Goal: Task Accomplishment & Management: Use online tool/utility

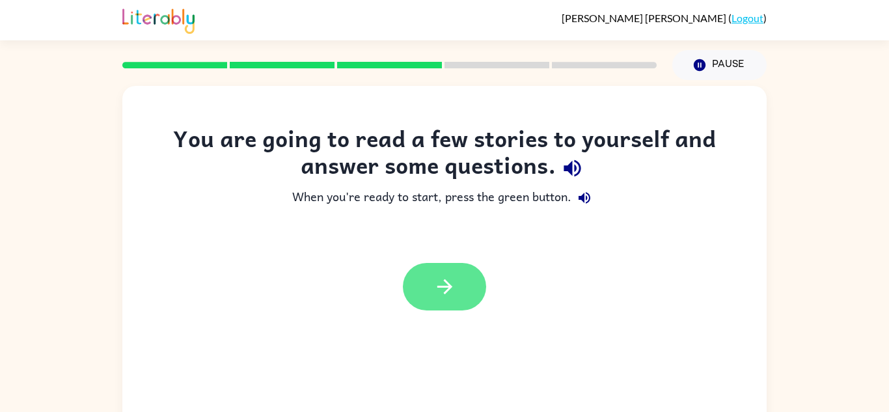
click at [458, 297] on button "button" at bounding box center [444, 287] width 83 height 48
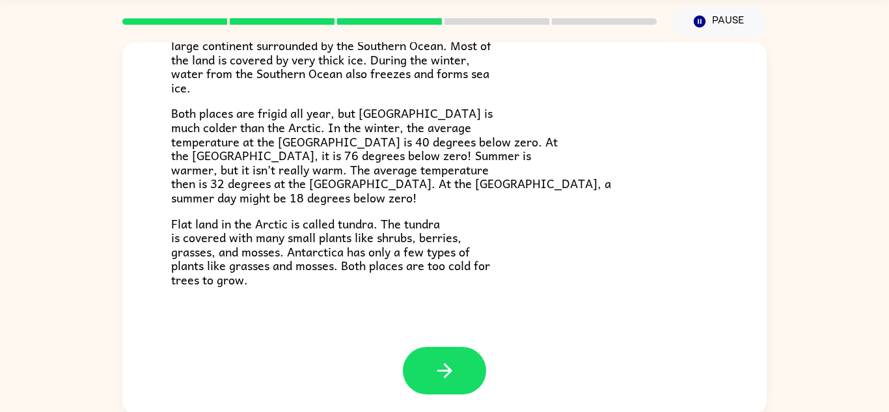
scroll to position [46, 0]
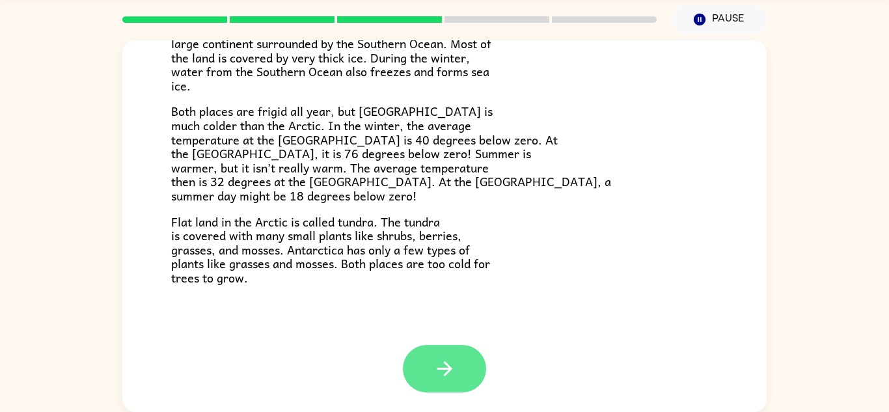
click at [441, 361] on icon "button" at bounding box center [445, 368] width 23 height 23
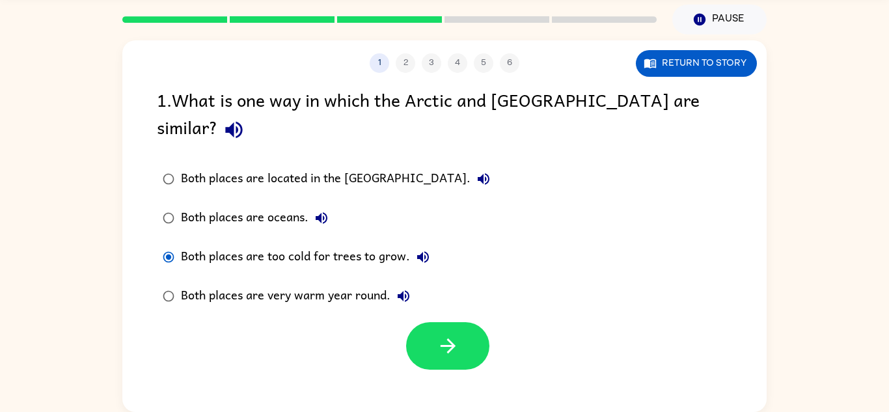
click at [395, 327] on div at bounding box center [444, 343] width 644 height 54
click at [433, 324] on button "button" at bounding box center [447, 346] width 83 height 48
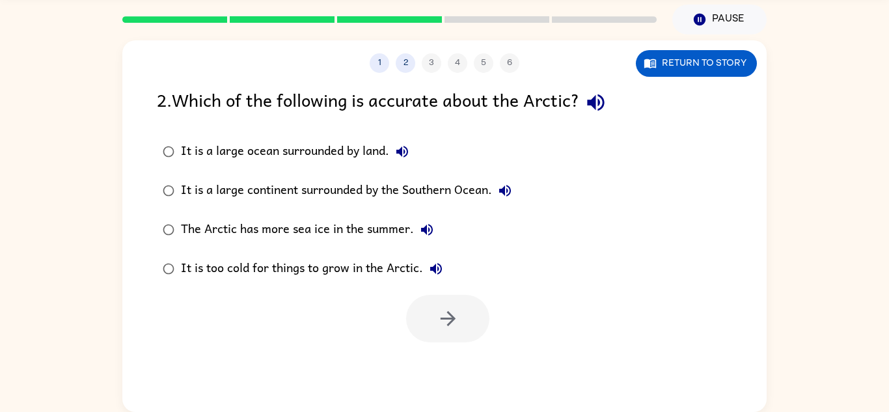
click at [600, 101] on icon "button" at bounding box center [595, 102] width 17 height 17
click at [447, 324] on icon "button" at bounding box center [447, 318] width 15 height 15
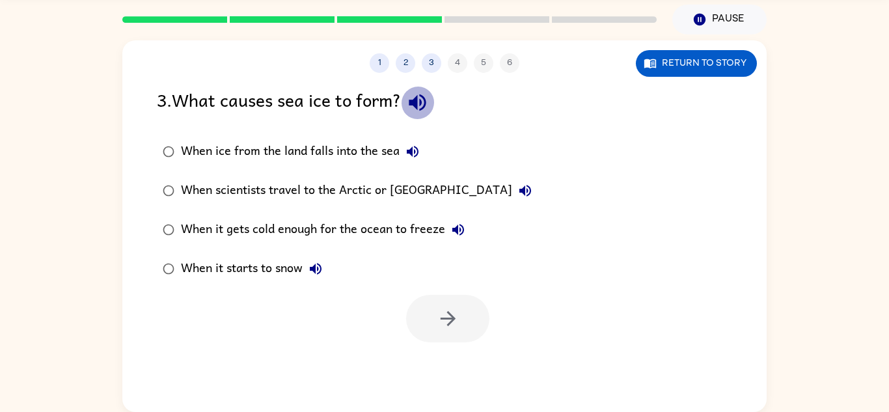
click at [424, 106] on icon "button" at bounding box center [417, 102] width 23 height 23
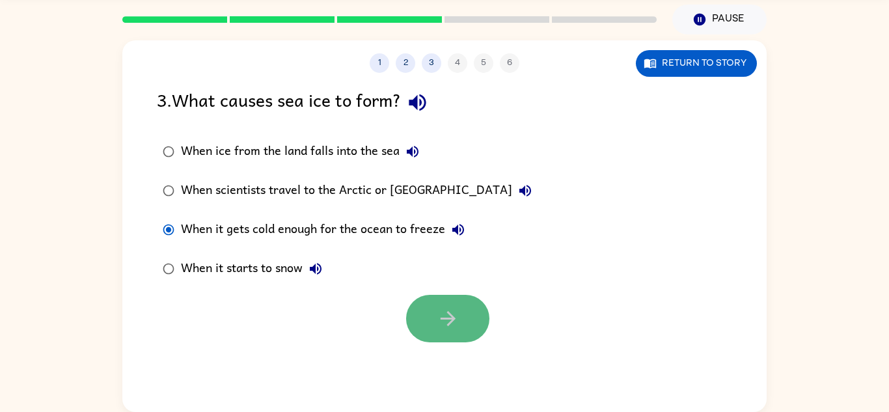
click at [471, 314] on button "button" at bounding box center [447, 319] width 83 height 48
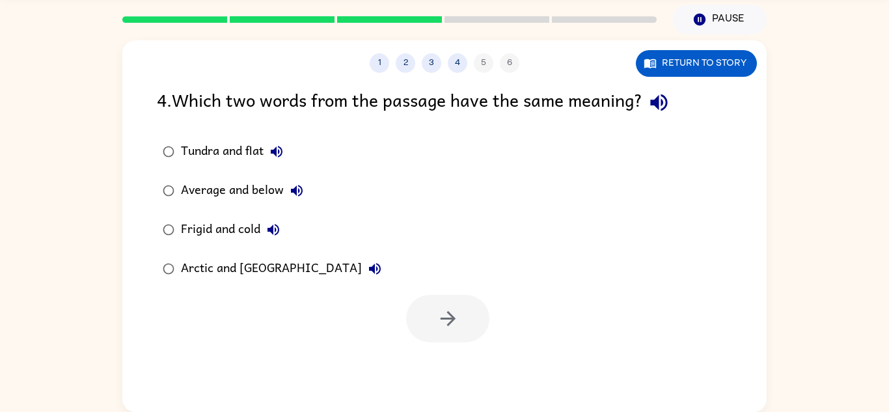
click at [662, 109] on icon "button" at bounding box center [659, 102] width 23 height 23
click at [450, 325] on icon "button" at bounding box center [448, 318] width 23 height 23
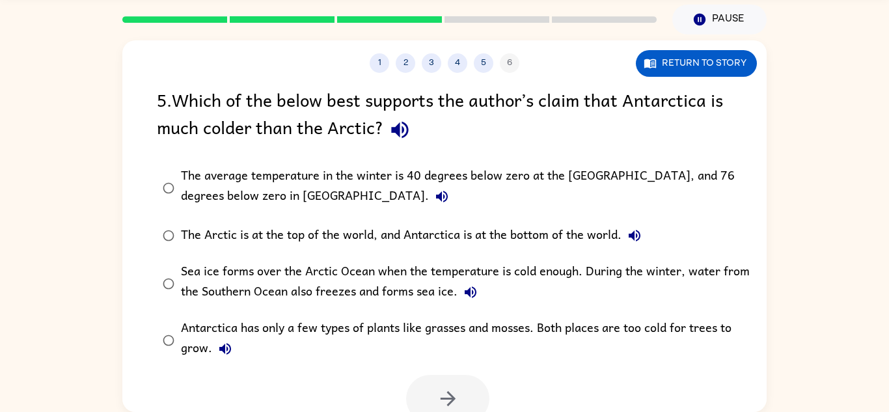
click at [399, 136] on icon "button" at bounding box center [399, 130] width 17 height 17
click at [432, 407] on button "button" at bounding box center [447, 399] width 83 height 48
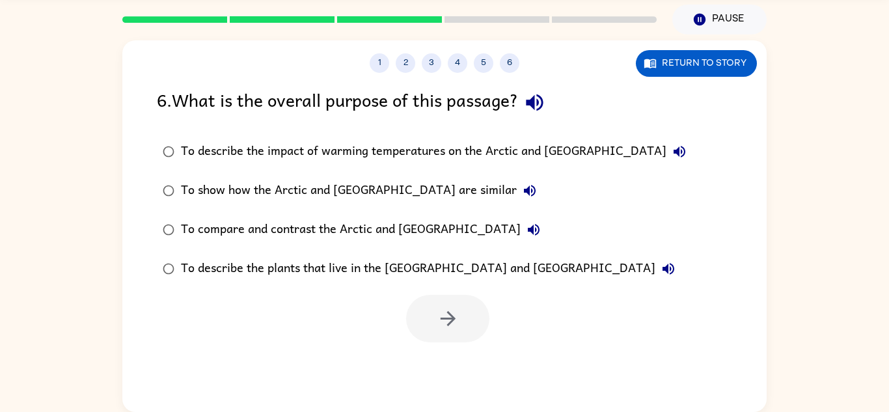
click at [538, 111] on icon "button" at bounding box center [534, 102] width 23 height 23
click at [442, 322] on icon "button" at bounding box center [448, 318] width 23 height 23
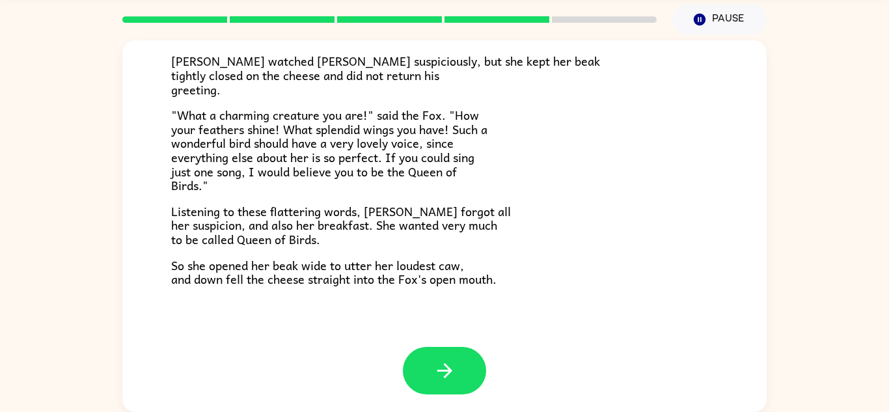
scroll to position [256, 0]
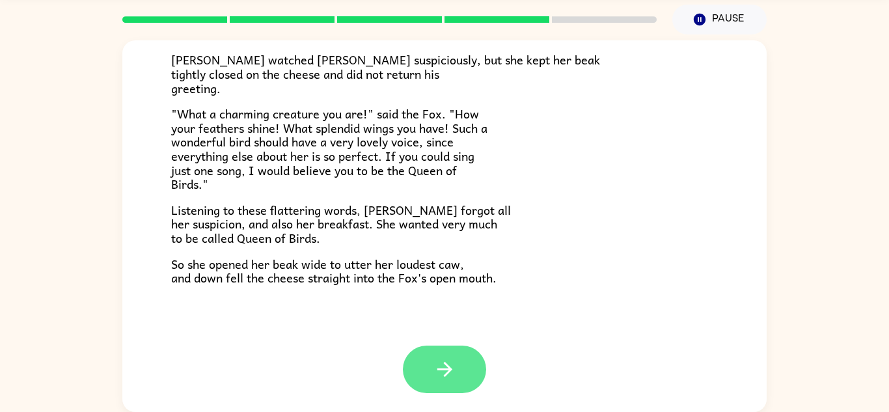
click at [460, 363] on button "button" at bounding box center [444, 370] width 83 height 48
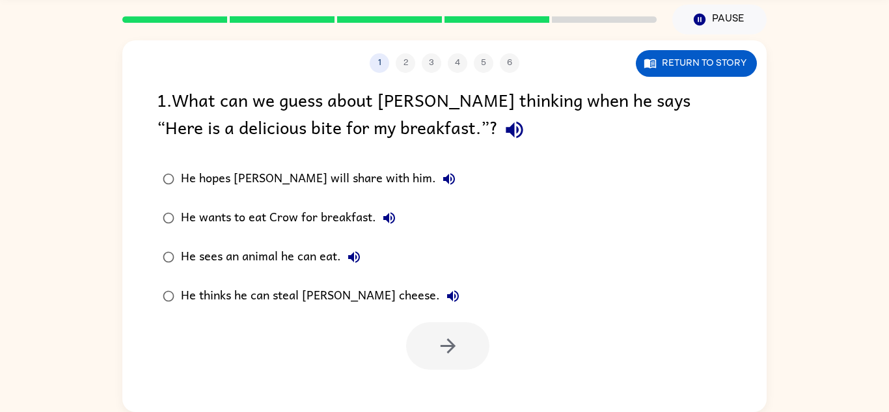
scroll to position [0, 0]
click at [503, 129] on icon "button" at bounding box center [514, 129] width 23 height 23
click at [437, 346] on icon "button" at bounding box center [448, 346] width 23 height 23
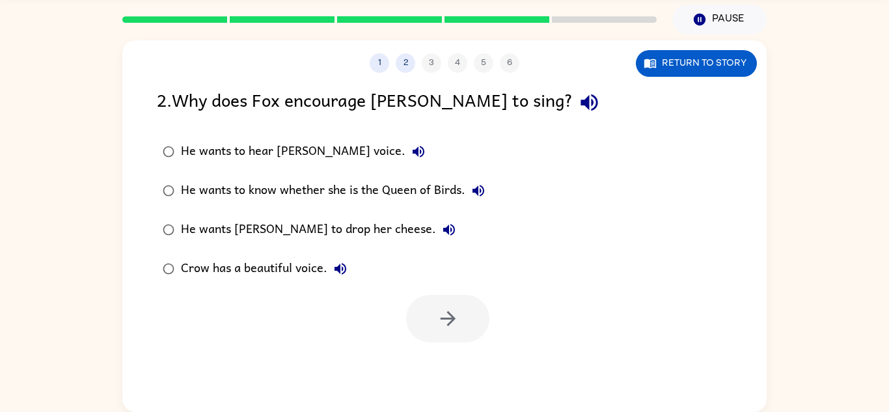
click at [578, 106] on icon "button" at bounding box center [589, 102] width 23 height 23
click at [458, 324] on icon "button" at bounding box center [448, 318] width 23 height 23
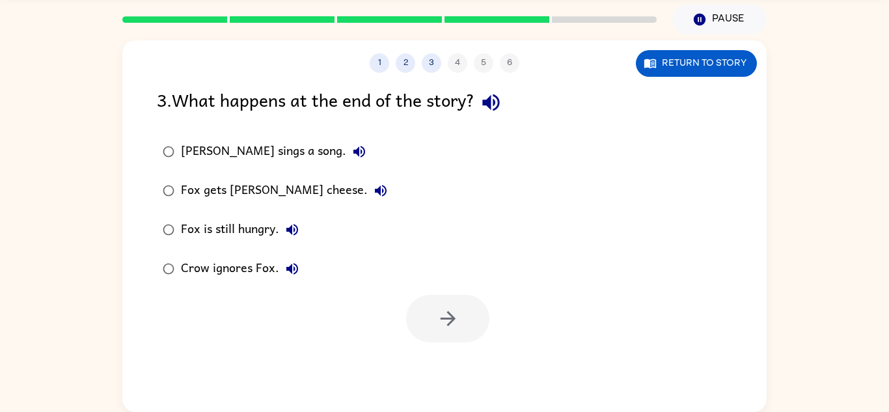
click at [494, 111] on icon "button" at bounding box center [491, 102] width 23 height 23
click at [475, 320] on button "button" at bounding box center [447, 319] width 83 height 48
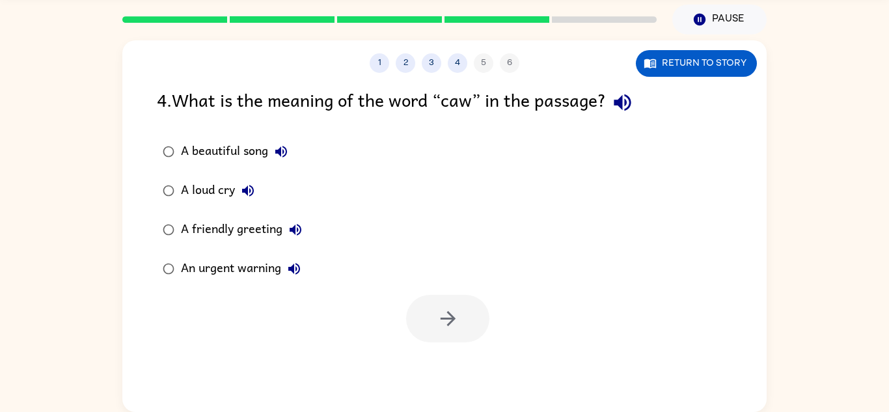
click at [625, 112] on icon "button" at bounding box center [622, 102] width 23 height 23
click at [411, 308] on button "button" at bounding box center [447, 319] width 83 height 48
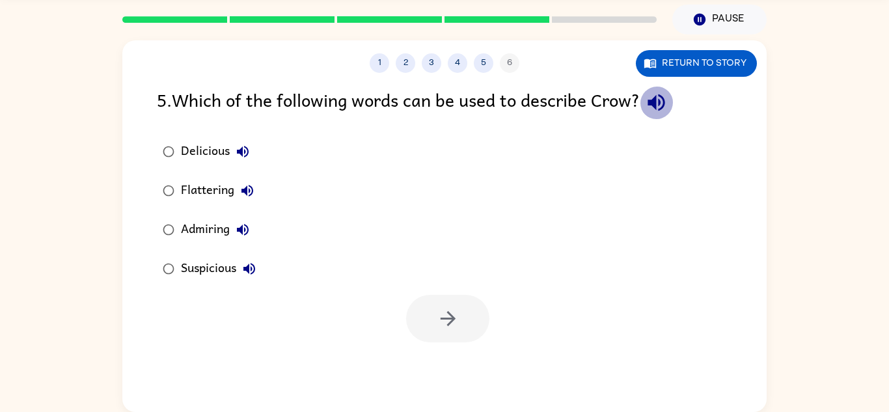
click at [663, 104] on icon "button" at bounding box center [656, 102] width 23 height 23
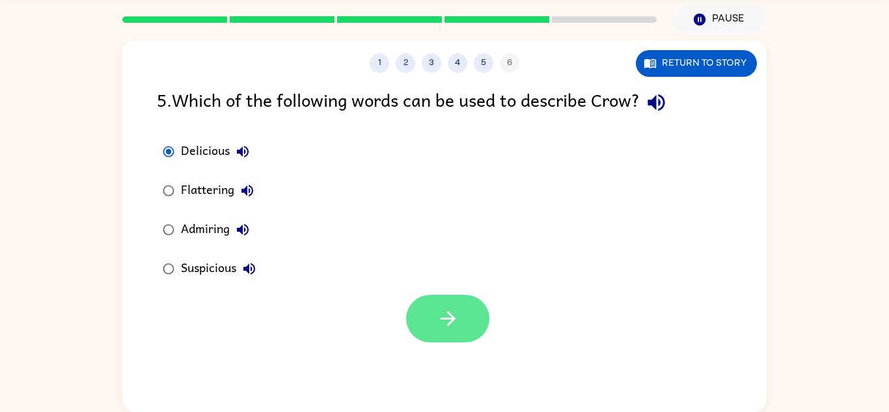
click at [446, 333] on button "button" at bounding box center [447, 319] width 83 height 48
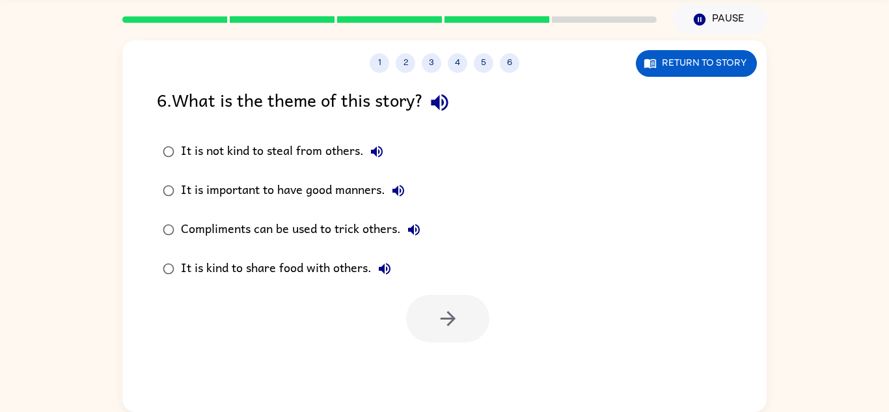
click at [448, 105] on icon "button" at bounding box center [439, 102] width 23 height 23
click at [426, 316] on button "button" at bounding box center [447, 319] width 83 height 48
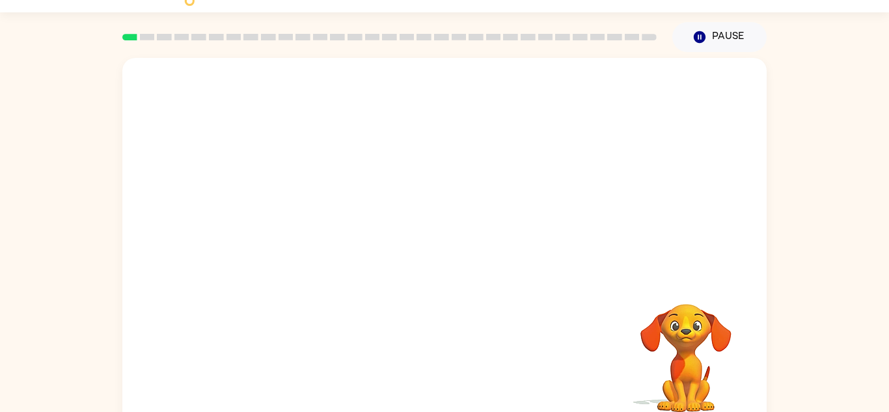
scroll to position [29, 0]
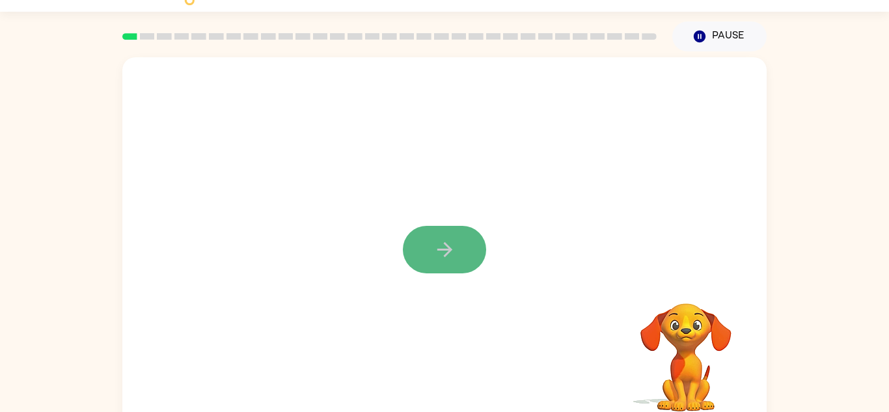
click at [448, 267] on button "button" at bounding box center [444, 250] width 83 height 48
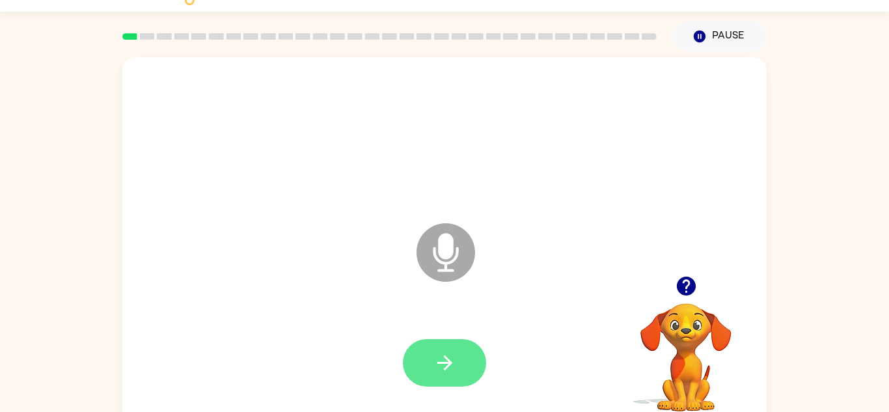
click at [441, 377] on button "button" at bounding box center [444, 363] width 83 height 48
click at [434, 372] on icon "button" at bounding box center [445, 363] width 23 height 23
click at [465, 358] on button "button" at bounding box center [444, 363] width 83 height 48
click at [465, 353] on button "button" at bounding box center [444, 363] width 83 height 48
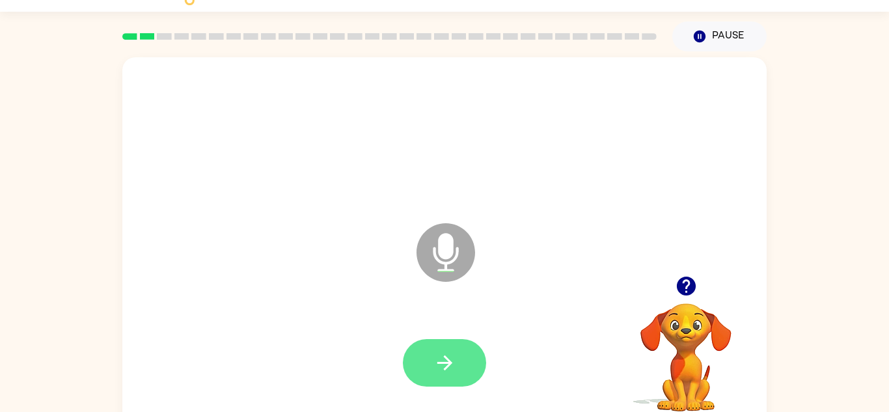
click at [469, 352] on button "button" at bounding box center [444, 363] width 83 height 48
click at [468, 353] on button "button" at bounding box center [444, 363] width 83 height 48
click at [468, 352] on button "button" at bounding box center [444, 363] width 83 height 48
click at [467, 355] on button "button" at bounding box center [444, 363] width 83 height 48
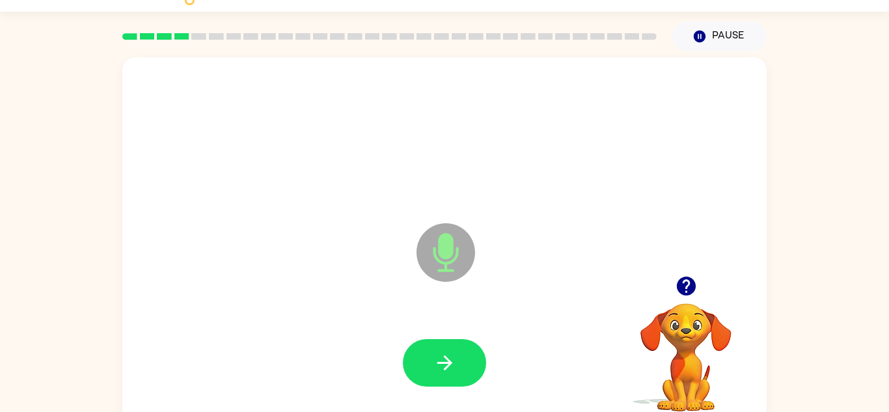
click at [467, 355] on button "button" at bounding box center [444, 363] width 83 height 48
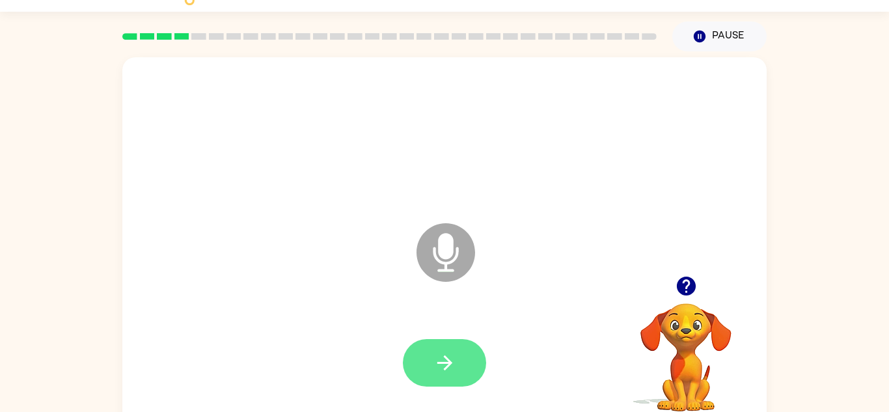
click at [464, 363] on button "button" at bounding box center [444, 363] width 83 height 48
click at [465, 361] on button "button" at bounding box center [444, 363] width 83 height 48
click at [465, 359] on button "button" at bounding box center [444, 363] width 83 height 48
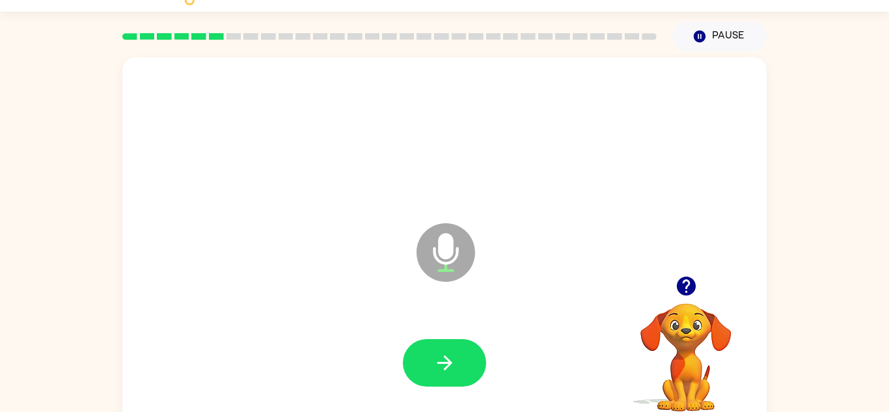
click at [465, 359] on button "button" at bounding box center [444, 363] width 83 height 48
click at [452, 381] on button "button" at bounding box center [444, 363] width 83 height 48
click at [447, 375] on button "button" at bounding box center [444, 363] width 83 height 48
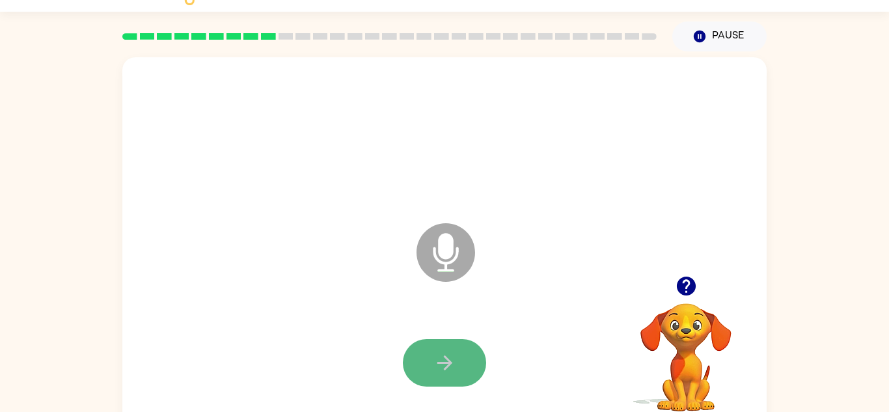
click at [447, 378] on button "button" at bounding box center [444, 363] width 83 height 48
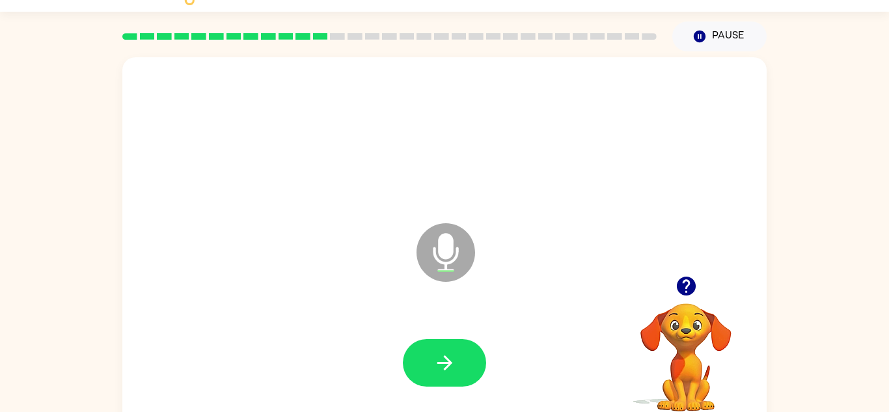
click at [447, 378] on button "button" at bounding box center [444, 363] width 83 height 48
click at [420, 357] on button "button" at bounding box center [444, 363] width 83 height 48
click at [417, 359] on button "button" at bounding box center [444, 363] width 83 height 48
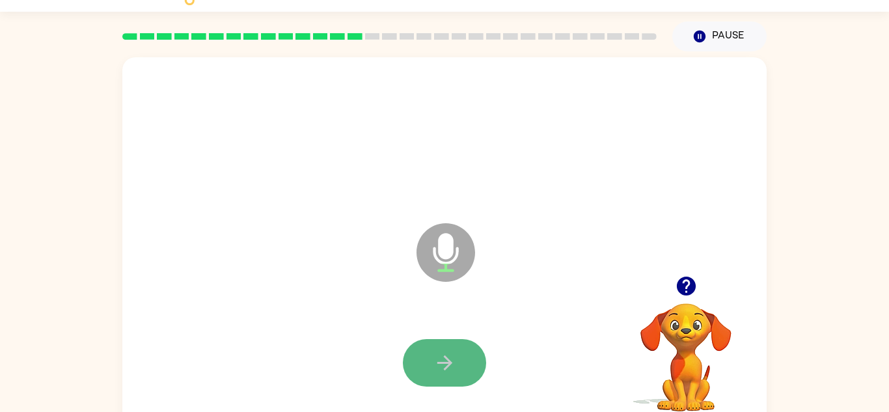
click at [412, 357] on button "button" at bounding box center [444, 363] width 83 height 48
click at [410, 364] on button "button" at bounding box center [444, 363] width 83 height 48
click at [428, 360] on button "button" at bounding box center [444, 363] width 83 height 48
click at [474, 370] on button "button" at bounding box center [444, 363] width 83 height 48
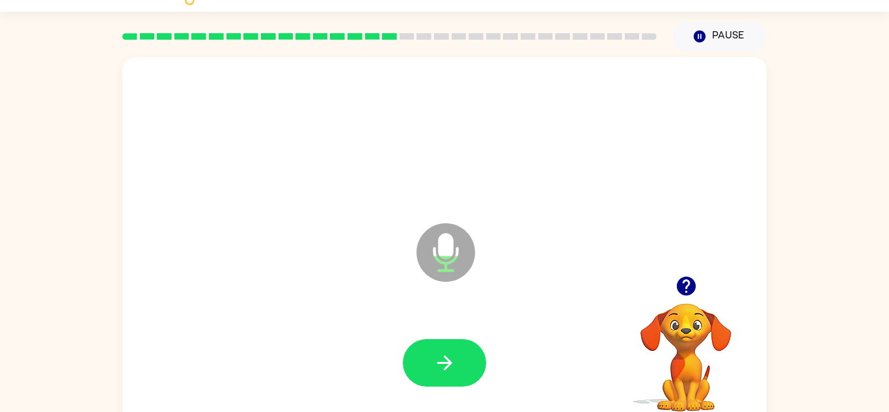
click at [474, 370] on button "button" at bounding box center [444, 363] width 83 height 48
click at [736, 46] on button "Pause Pause" at bounding box center [719, 36] width 94 height 30
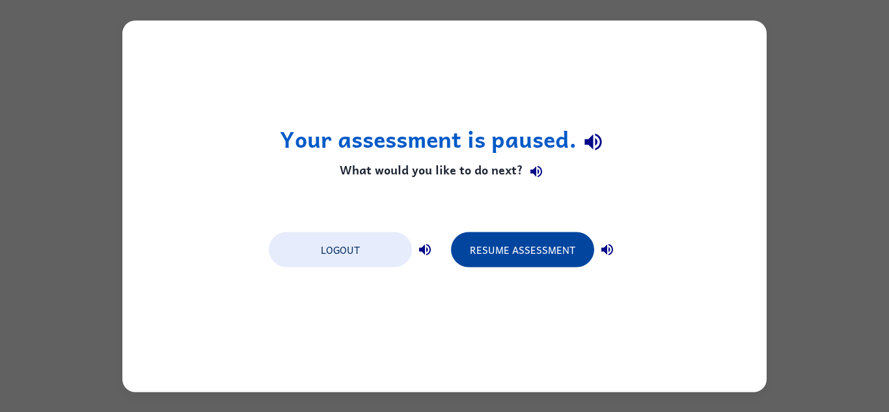
click at [508, 258] on button "Resume Assessment" at bounding box center [522, 249] width 143 height 35
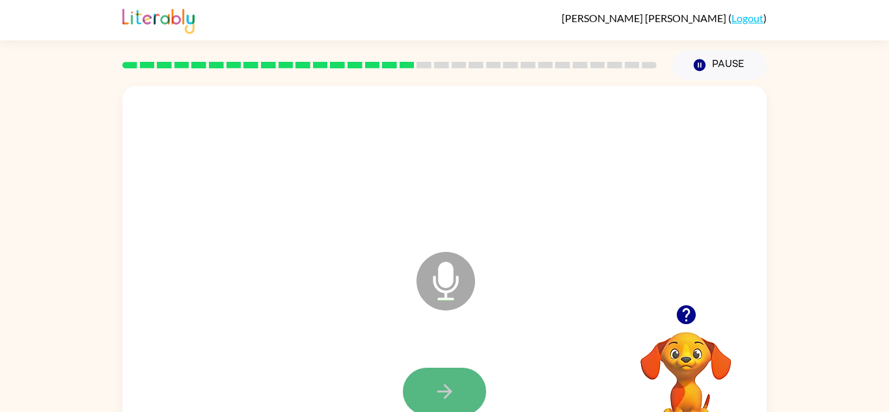
click at [441, 391] on icon "button" at bounding box center [444, 391] width 15 height 15
click at [445, 391] on icon "button" at bounding box center [444, 391] width 15 height 15
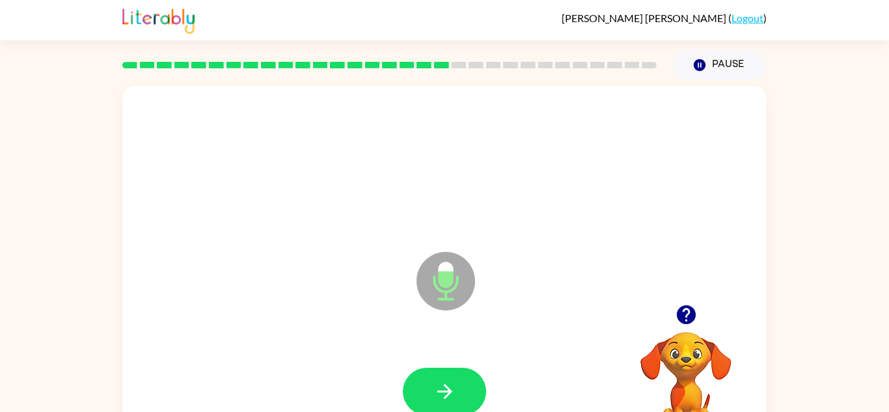
click at [663, 376] on video "Your browser must support playing .mp4 files to use Literably. Please try using…" at bounding box center [686, 377] width 130 height 130
click at [458, 407] on button "button" at bounding box center [444, 392] width 83 height 48
click at [458, 410] on button "button" at bounding box center [444, 392] width 83 height 48
click at [445, 393] on icon "button" at bounding box center [445, 391] width 23 height 23
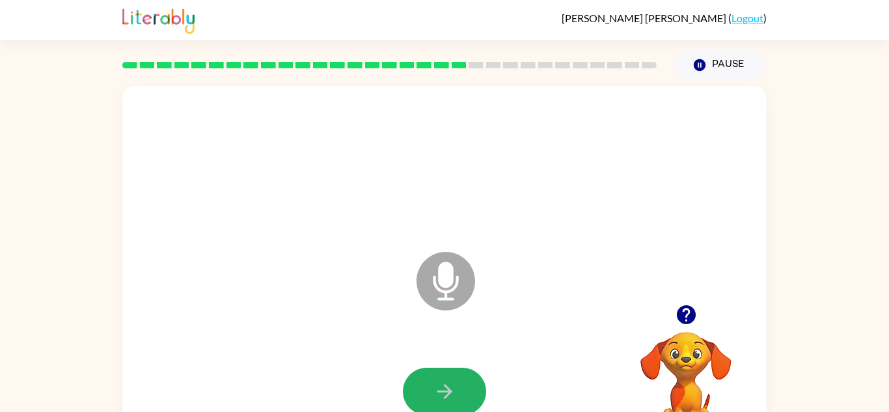
click at [446, 393] on icon "button" at bounding box center [445, 391] width 23 height 23
click at [471, 391] on button "button" at bounding box center [444, 392] width 83 height 48
click at [472, 396] on button "button" at bounding box center [444, 392] width 83 height 48
click at [475, 393] on button "button" at bounding box center [444, 392] width 83 height 48
click at [477, 394] on button "button" at bounding box center [444, 392] width 83 height 48
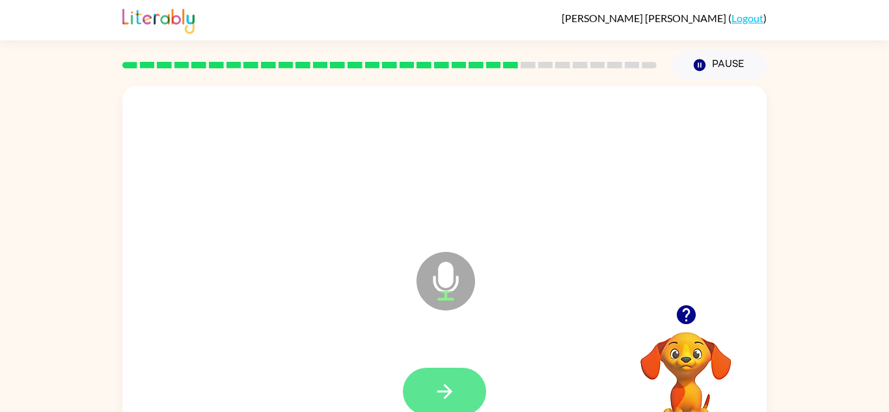
click at [475, 393] on button "button" at bounding box center [444, 392] width 83 height 48
click at [462, 394] on button "button" at bounding box center [444, 392] width 83 height 48
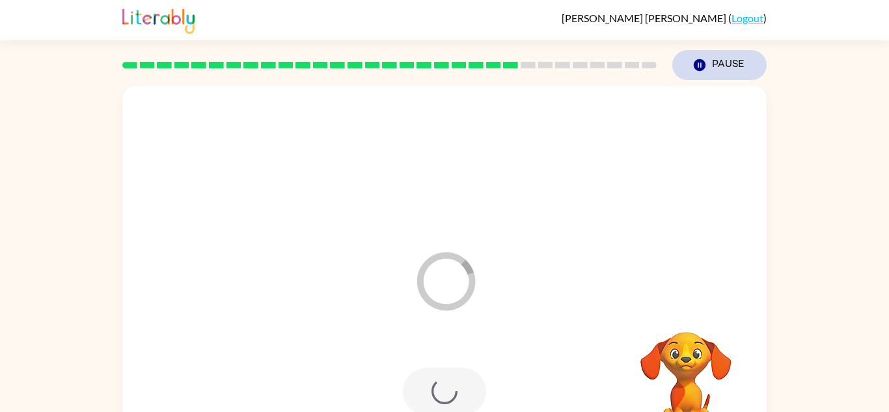
click at [734, 70] on button "Pause Pause" at bounding box center [719, 65] width 94 height 30
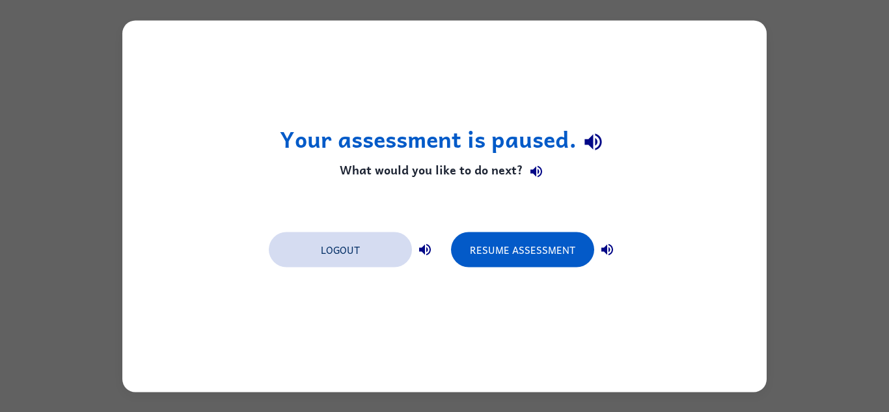
click at [338, 265] on button "Logout" at bounding box center [340, 249] width 143 height 35
